Goal: Entertainment & Leisure: Consume media (video, audio)

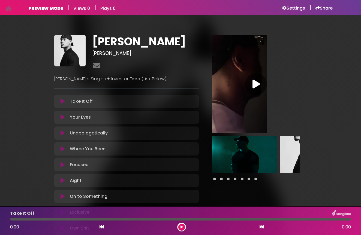
click at [291, 8] on h6 "Settings" at bounding box center [294, 7] width 23 height 5
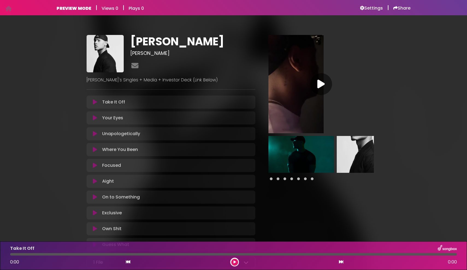
click at [320, 85] on icon at bounding box center [320, 84] width 7 height 10
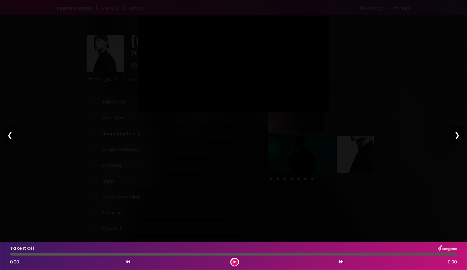
click at [236, 260] on button at bounding box center [234, 262] width 7 height 7
click at [235, 262] on icon at bounding box center [234, 261] width 2 height 3
type input "*****"
click at [461, 134] on div "❯" at bounding box center [457, 135] width 14 height 19
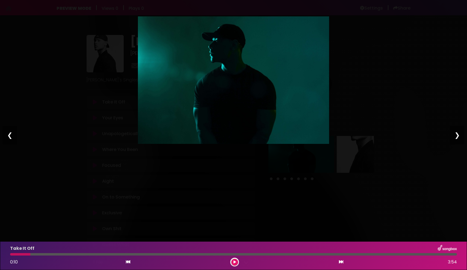
click at [387, 47] on div "Pause Play % buffered 00:00 00:00 01:08 Exit fullscreen Enter fullscreen Play ❮…" at bounding box center [233, 135] width 467 height 270
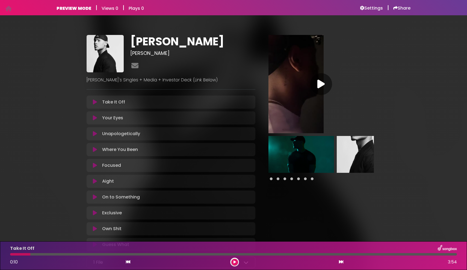
click at [95, 102] on icon at bounding box center [95, 101] width 4 height 5
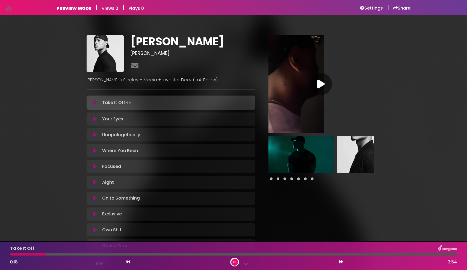
click at [355, 34] on div "Tyler Kristian Tyler Kristian ×" at bounding box center [234, 149] width 294 height 243
click at [94, 105] on icon at bounding box center [95, 102] width 4 height 5
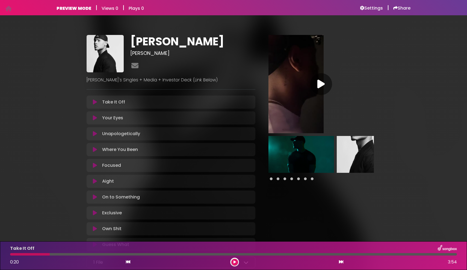
click at [351, 47] on div at bounding box center [320, 84] width 105 height 98
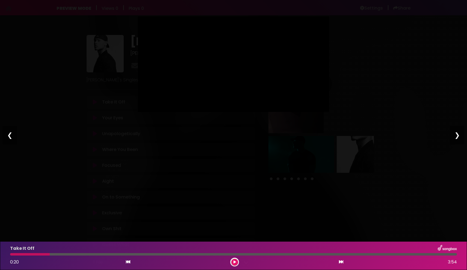
drag, startPoint x: 35, startPoint y: 254, endPoint x: 0, endPoint y: 265, distance: 36.7
click at [0, 265] on div "Take It Off 0:20 3:54" at bounding box center [233, 255] width 467 height 29
click at [10, 257] on div "Take It Off 0:20 3:54" at bounding box center [233, 256] width 453 height 22
click at [11, 255] on div at bounding box center [30, 254] width 40 height 2
drag, startPoint x: 52, startPoint y: 255, endPoint x: 1, endPoint y: 261, distance: 51.7
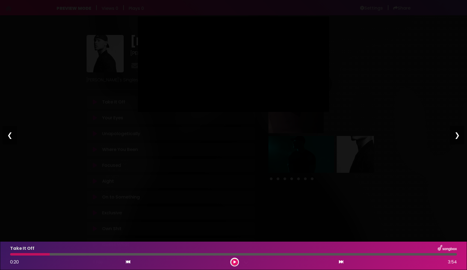
click at [0, 261] on div "Take It Off 0:20 3:54" at bounding box center [233, 255] width 467 height 29
click at [130, 263] on button at bounding box center [128, 262] width 5 height 7
type input "*****"
click at [421, 19] on div "Pause Play % buffered 00:00 00:26 01:08 Exit fullscreen Enter fullscreen Play ❮…" at bounding box center [233, 135] width 467 height 270
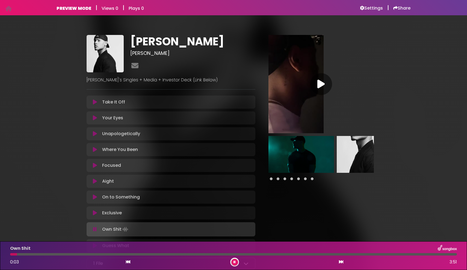
click at [96, 231] on icon at bounding box center [95, 229] width 4 height 5
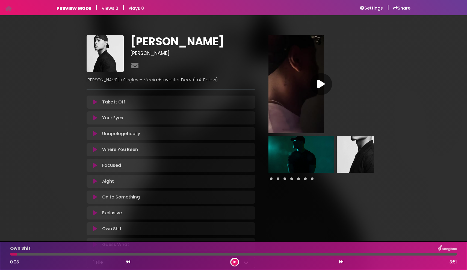
click at [325, 80] on div at bounding box center [321, 84] width 22 height 22
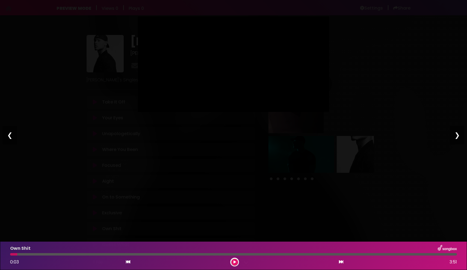
type input "***"
click at [363, 28] on div "Pause Play % buffered 00:00 01:08 01:08 Exit fullscreen Enter fullscreen Play ❮…" at bounding box center [233, 135] width 467 height 270
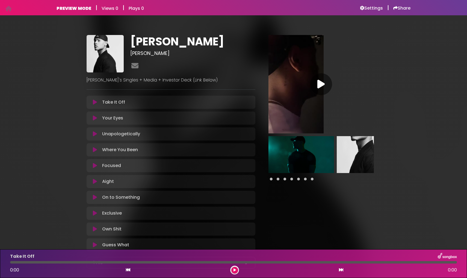
scroll to position [2, 0]
